Goal: Information Seeking & Learning: Learn about a topic

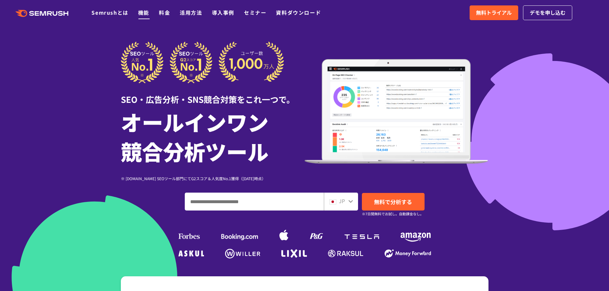
click at [147, 10] on link "機能" at bounding box center [143, 13] width 11 height 8
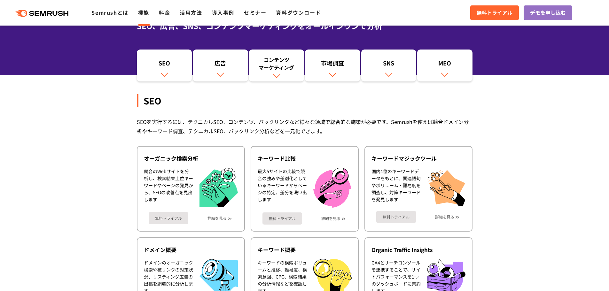
scroll to position [64, 0]
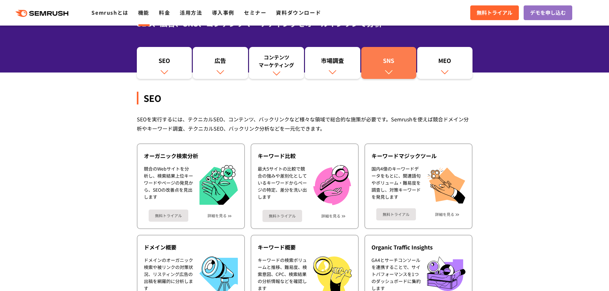
click at [372, 65] on div "SNS" at bounding box center [388, 62] width 49 height 11
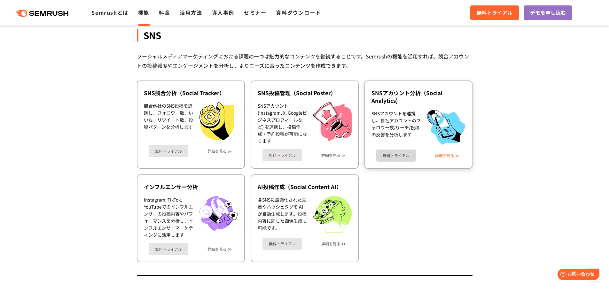
click at [440, 153] on link "詳細を見る" at bounding box center [444, 155] width 19 height 4
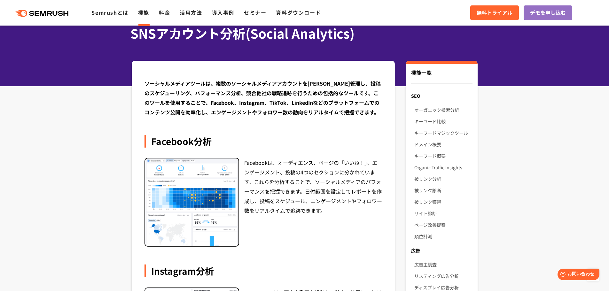
scroll to position [32, 0]
